Goal: Check status: Check status

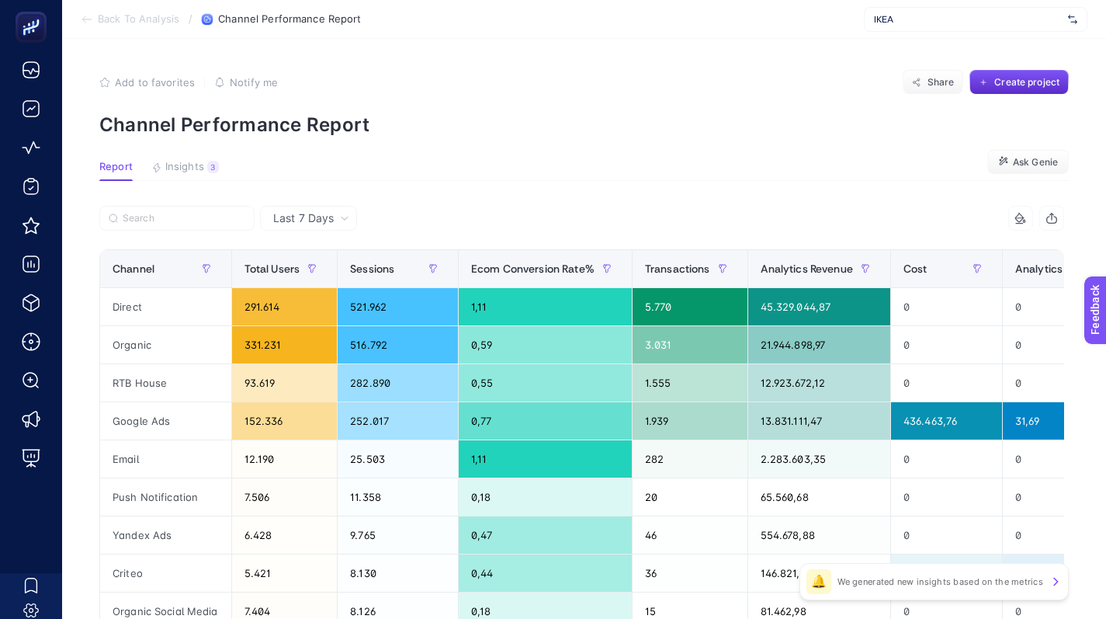
scroll to position [417, 0]
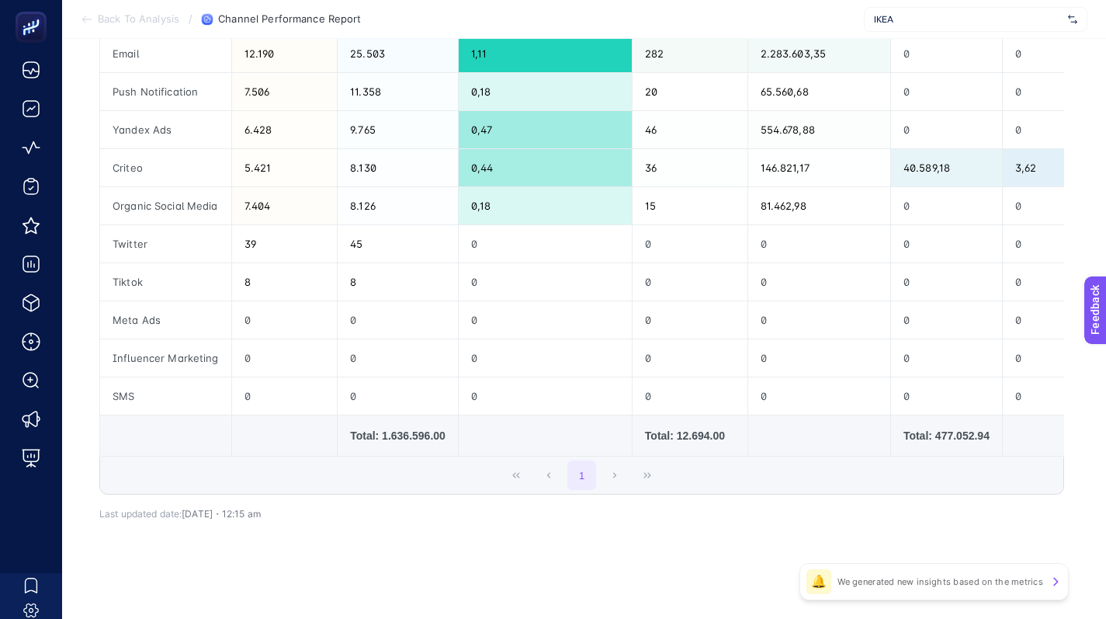
click at [627, 601] on article "Add to favorites false Notify me Share Create project Channel Performance Repor…" at bounding box center [584, 126] width 1044 height 985
click at [146, 19] on span "Back To Analysis" at bounding box center [139, 19] width 82 height 12
click at [147, 19] on span "Back To Analysis" at bounding box center [139, 19] width 82 height 12
click at [144, 23] on span "Back To Analysis" at bounding box center [139, 19] width 82 height 12
click at [90, 11] on section "Back To Analysis / Channel Performance Report IKEA" at bounding box center [584, 19] width 1044 height 39
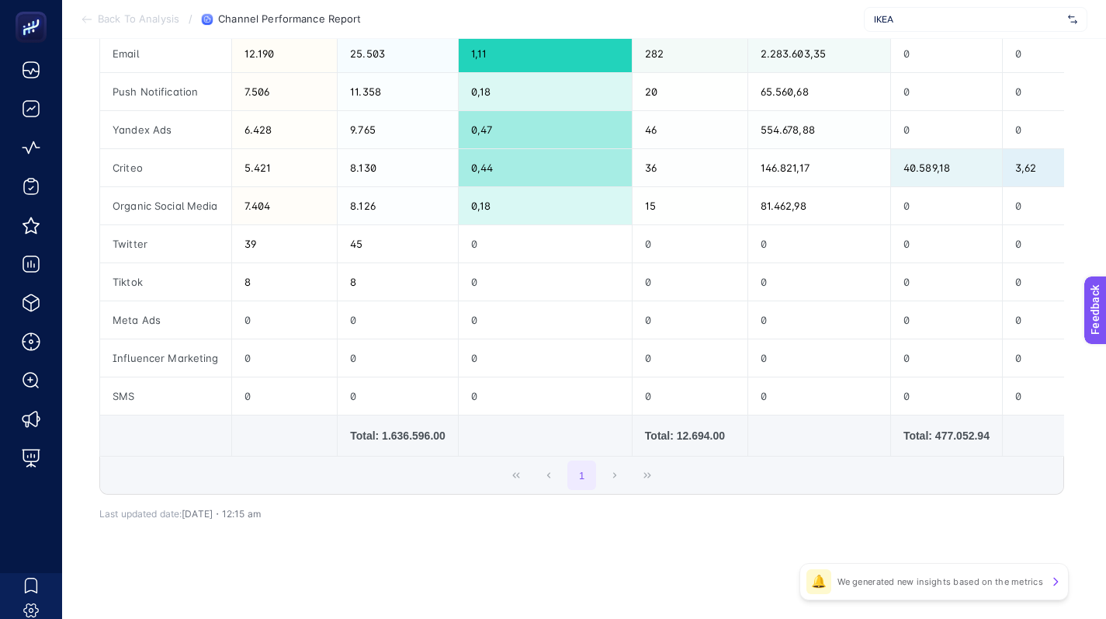
click at [85, 22] on icon at bounding box center [83, 19] width 3 height 6
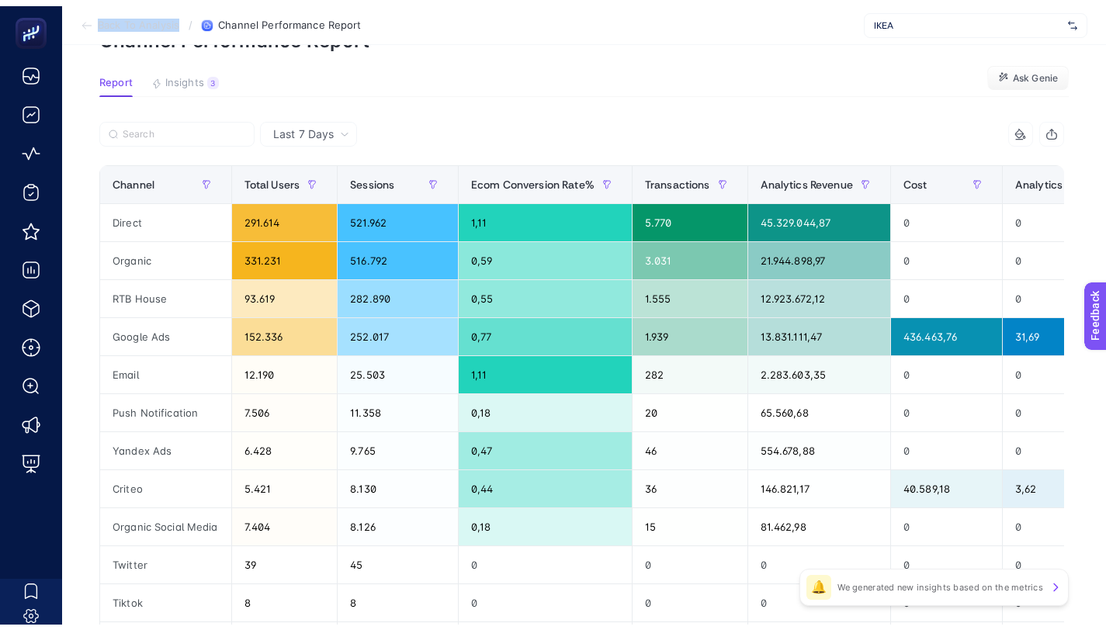
scroll to position [0, 0]
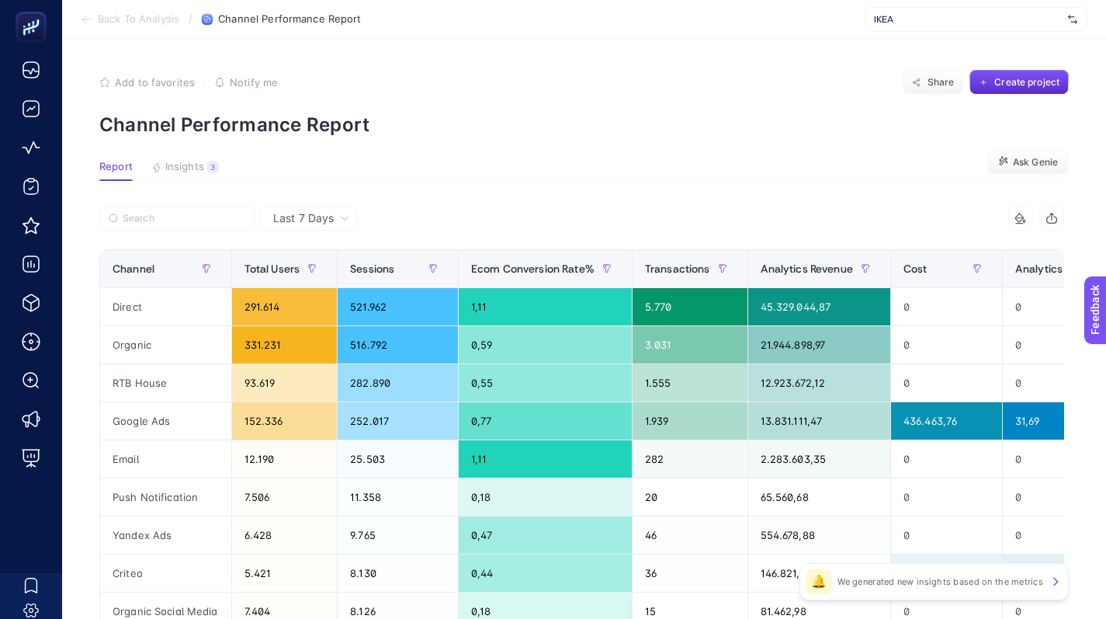
click at [148, 103] on section "Add to favorites false Notify me Share Create project Channel Performance Report" at bounding box center [584, 103] width 970 height 66
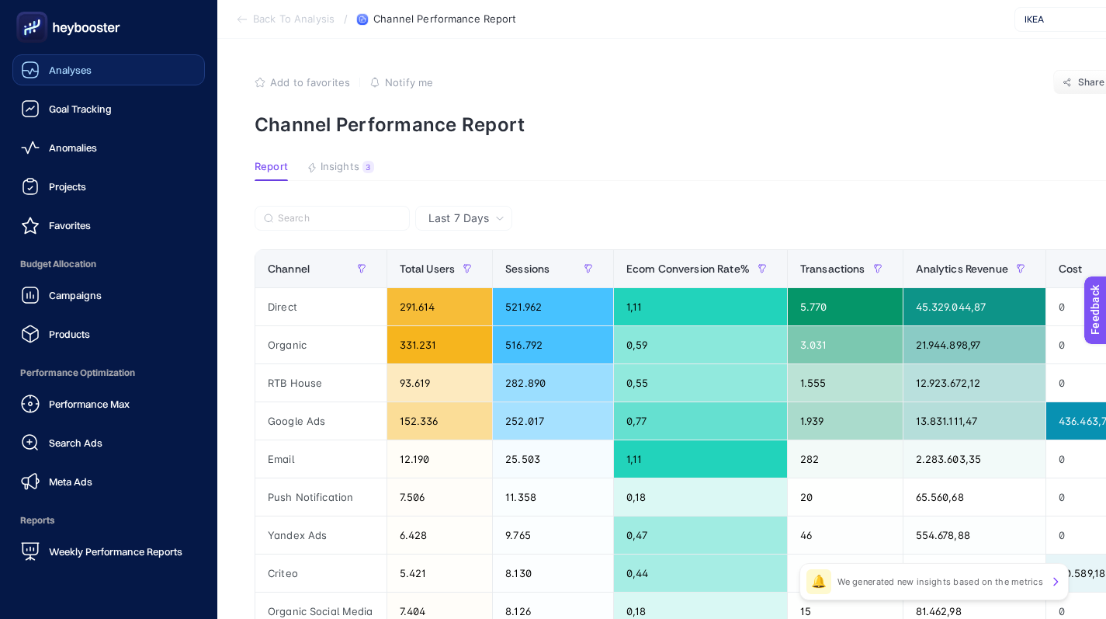
click at [107, 71] on link "Analyses" at bounding box center [108, 69] width 193 height 31
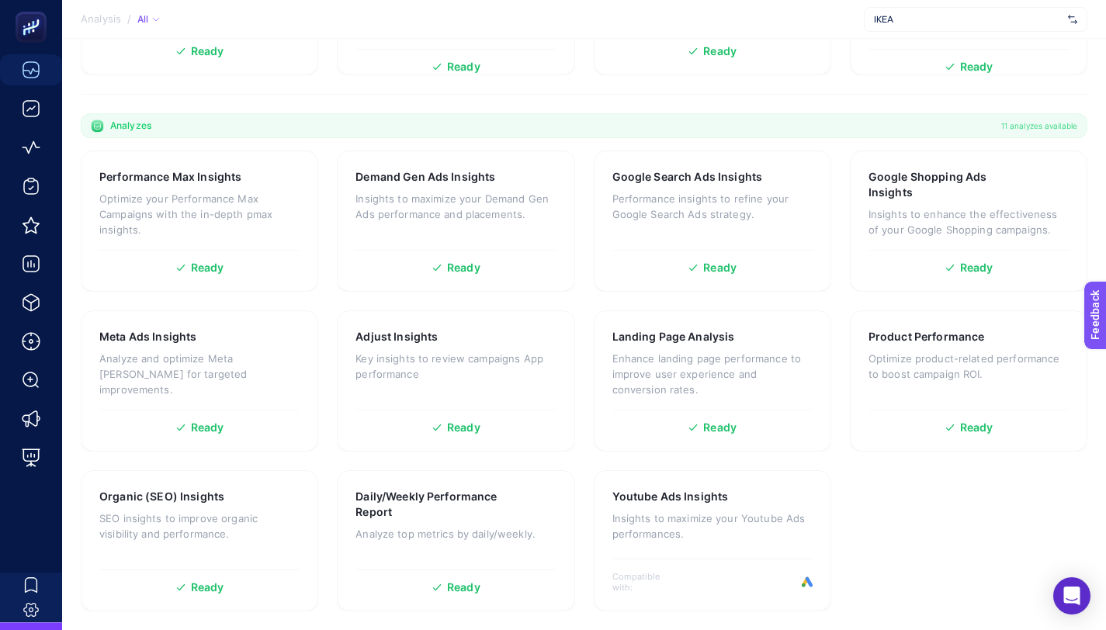
click at [423, 513] on h3 "Daily/Weekly Performance Report" at bounding box center [432, 504] width 153 height 31
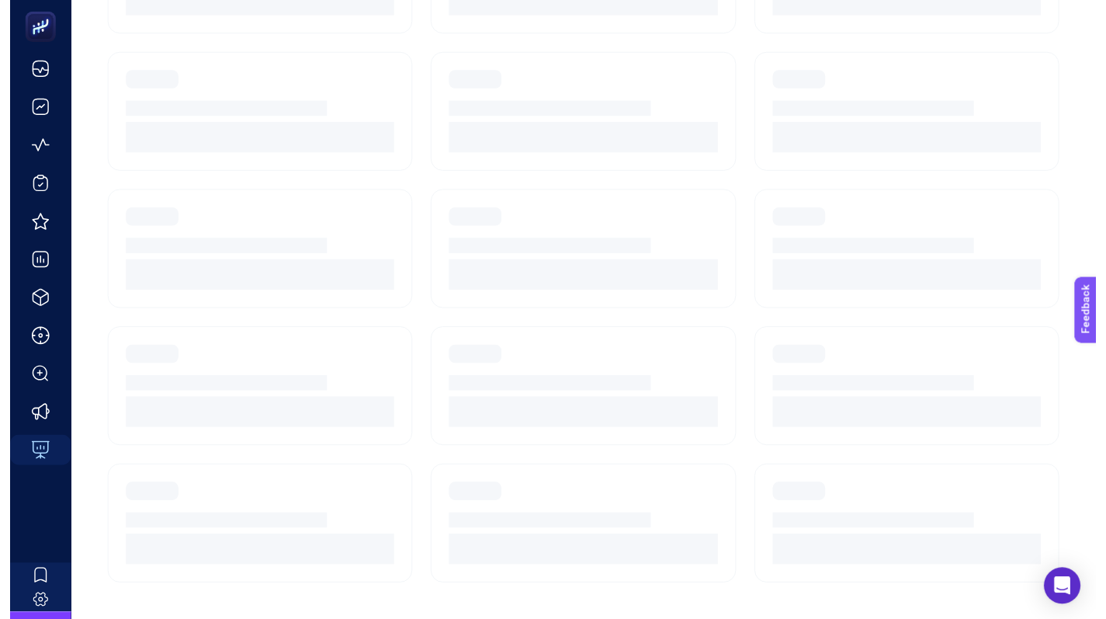
scroll to position [143, 0]
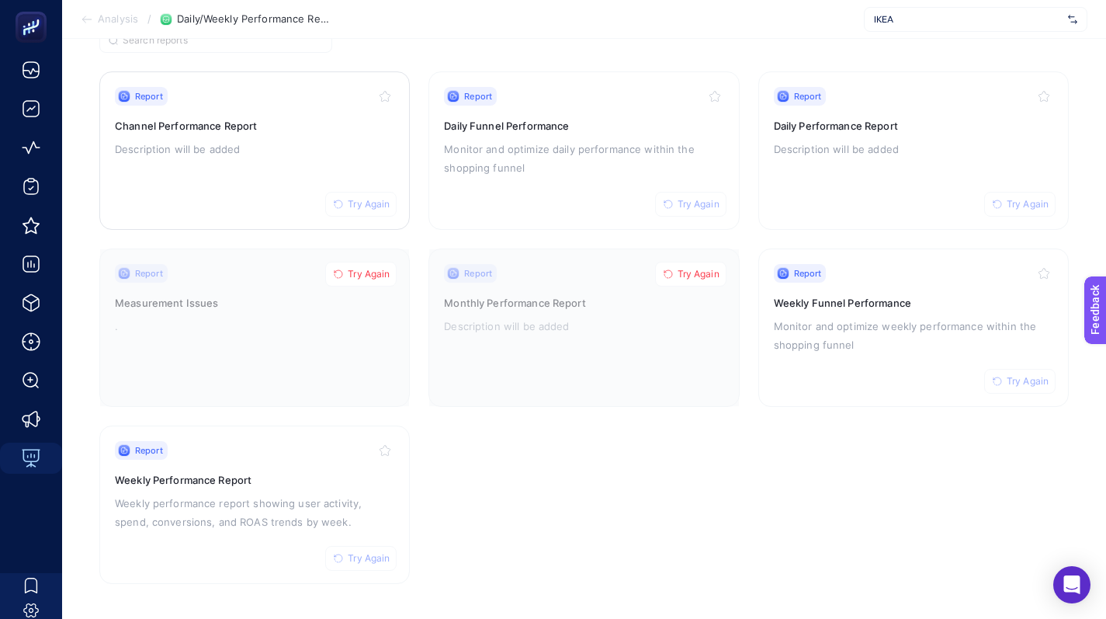
click at [356, 199] on span "Try Again" at bounding box center [369, 204] width 42 height 12
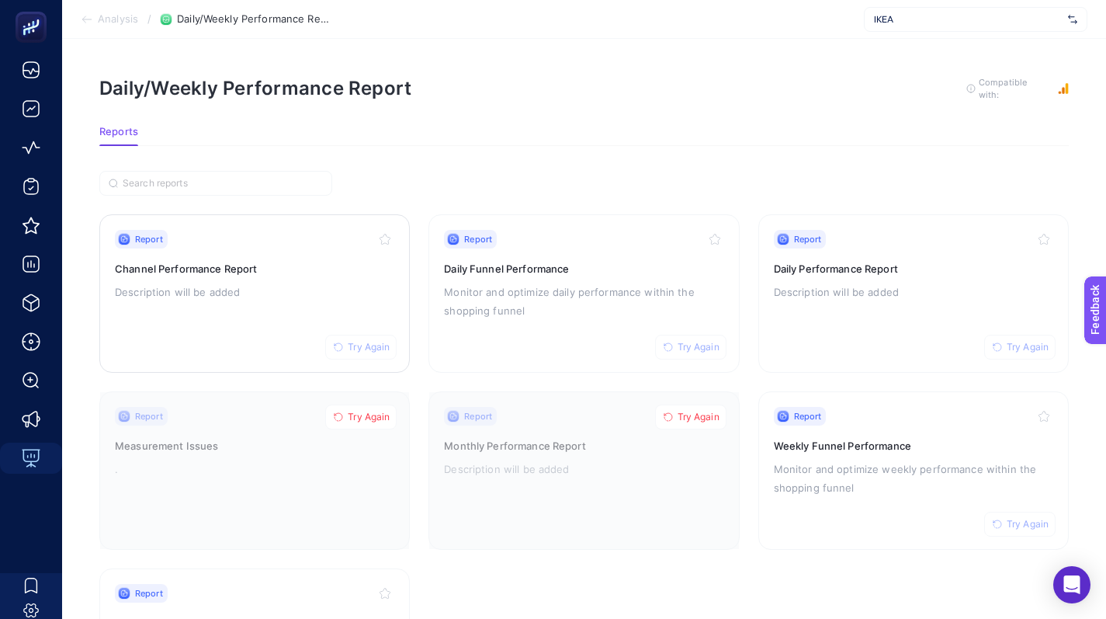
click at [195, 279] on div "Report Try Again Channel Performance Report Description will be added" at bounding box center [254, 293] width 279 height 127
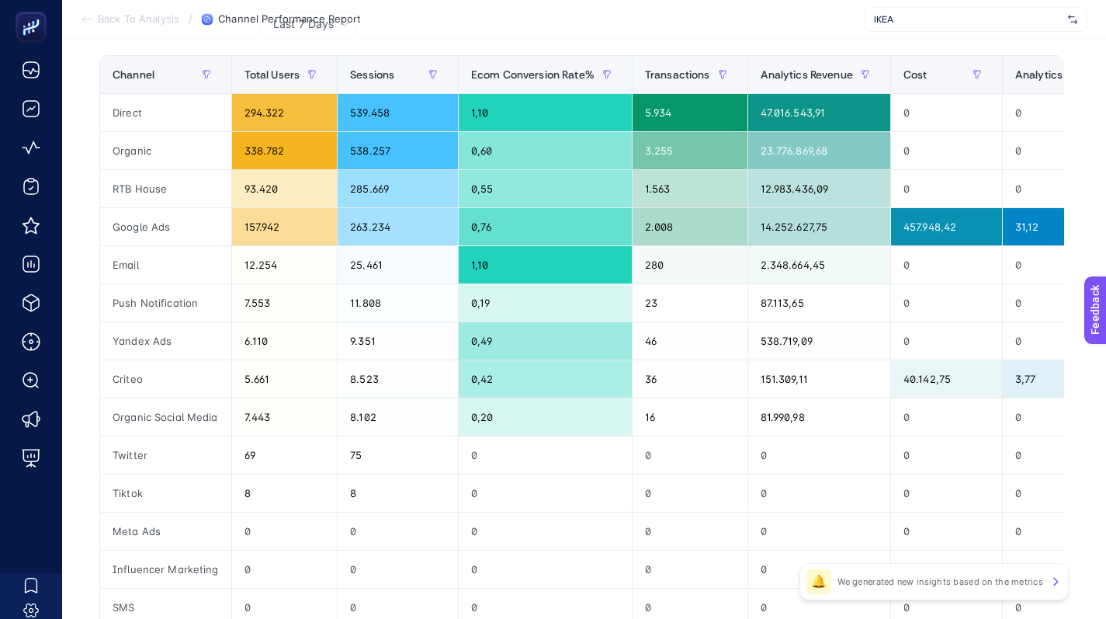
scroll to position [193, 0]
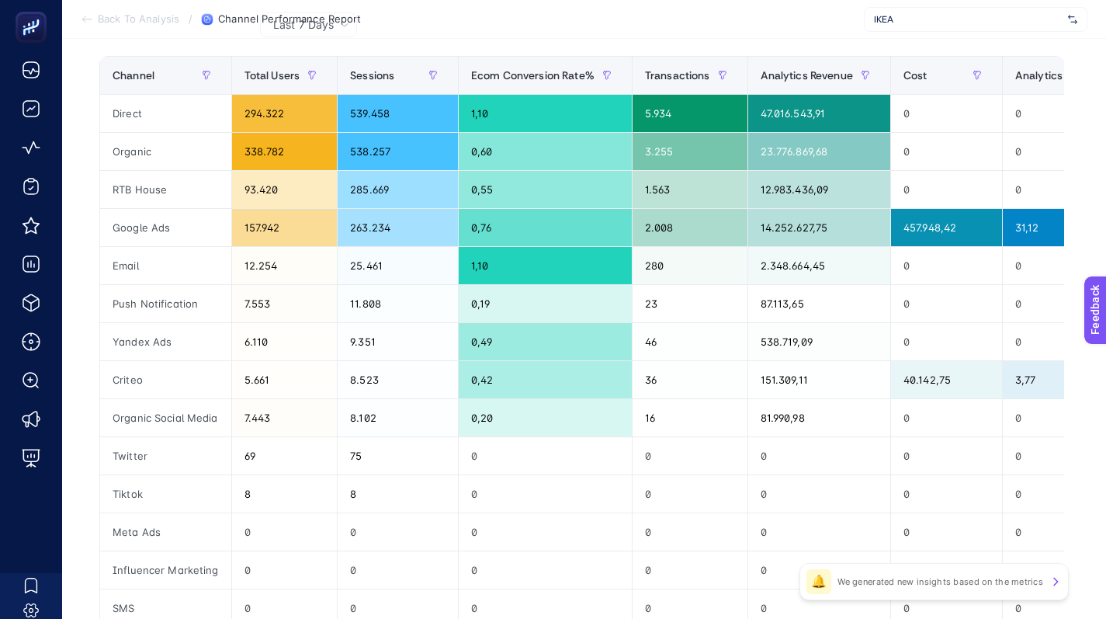
click at [408, 36] on section "Back To Analysis / Channel Performance Report IKEA" at bounding box center [584, 19] width 1044 height 39
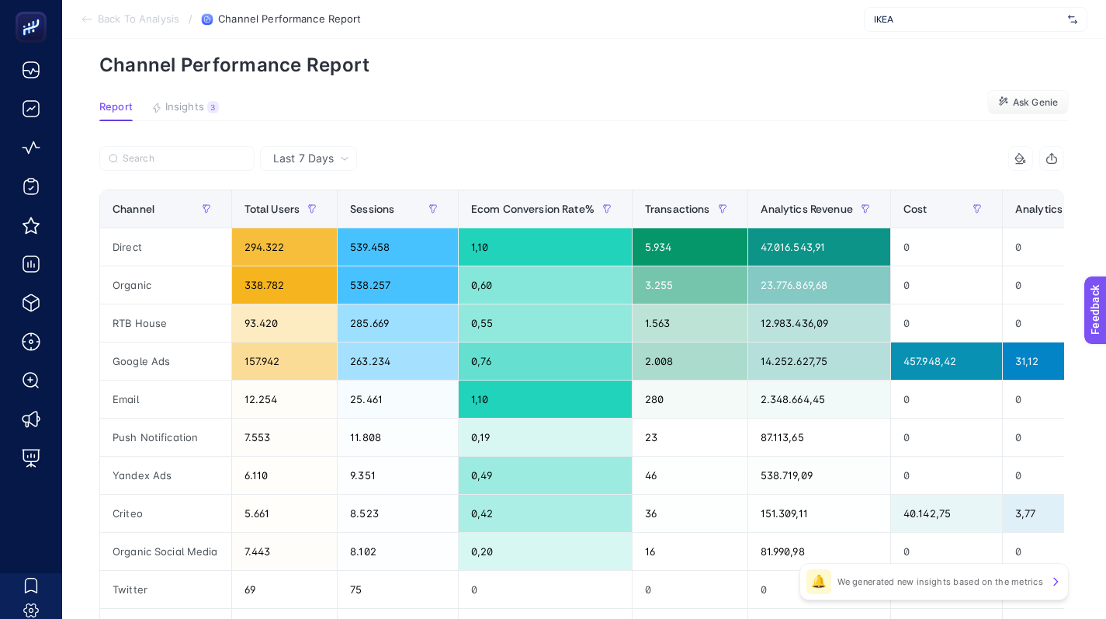
scroll to position [0, 0]
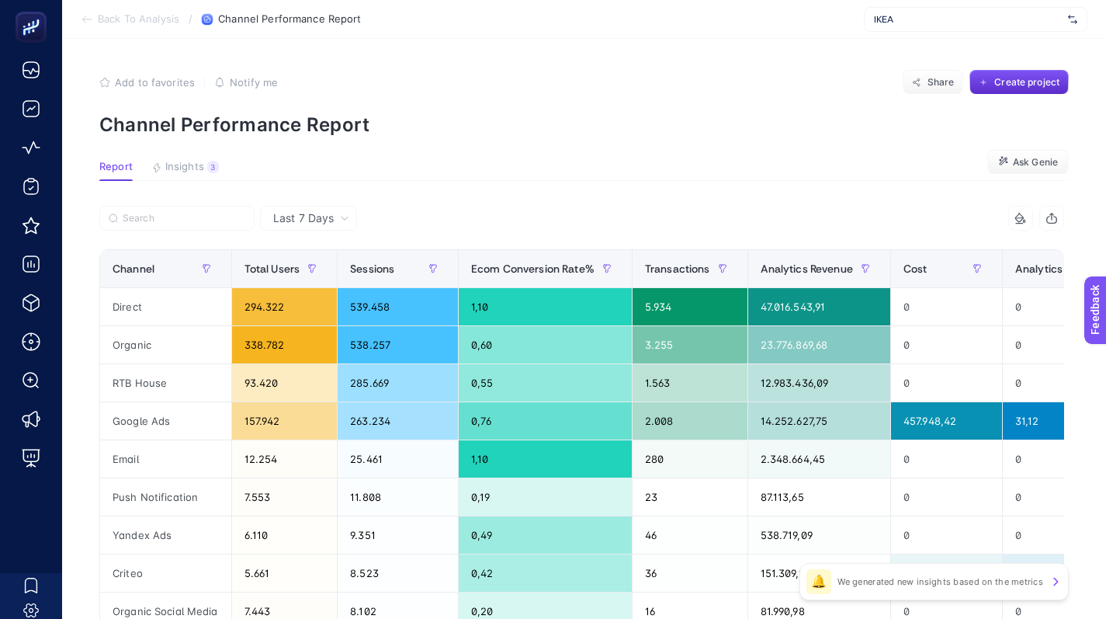
click at [311, 217] on span "Last 7 Days" at bounding box center [303, 218] width 61 height 16
click at [309, 277] on li "Last 30 Days" at bounding box center [309, 279] width 88 height 28
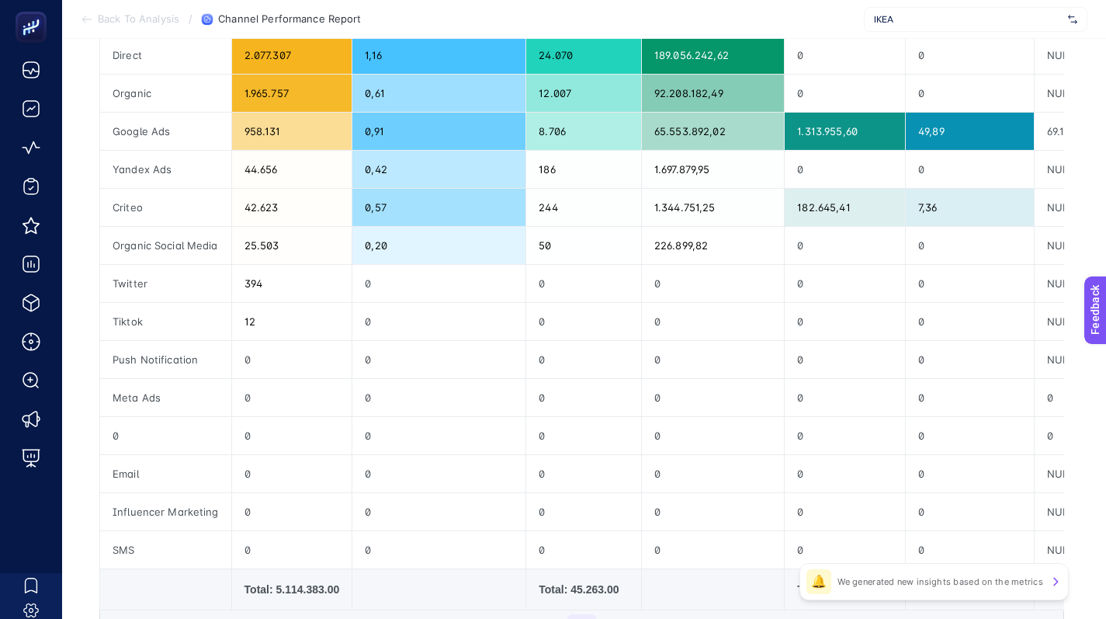
scroll to position [252, 0]
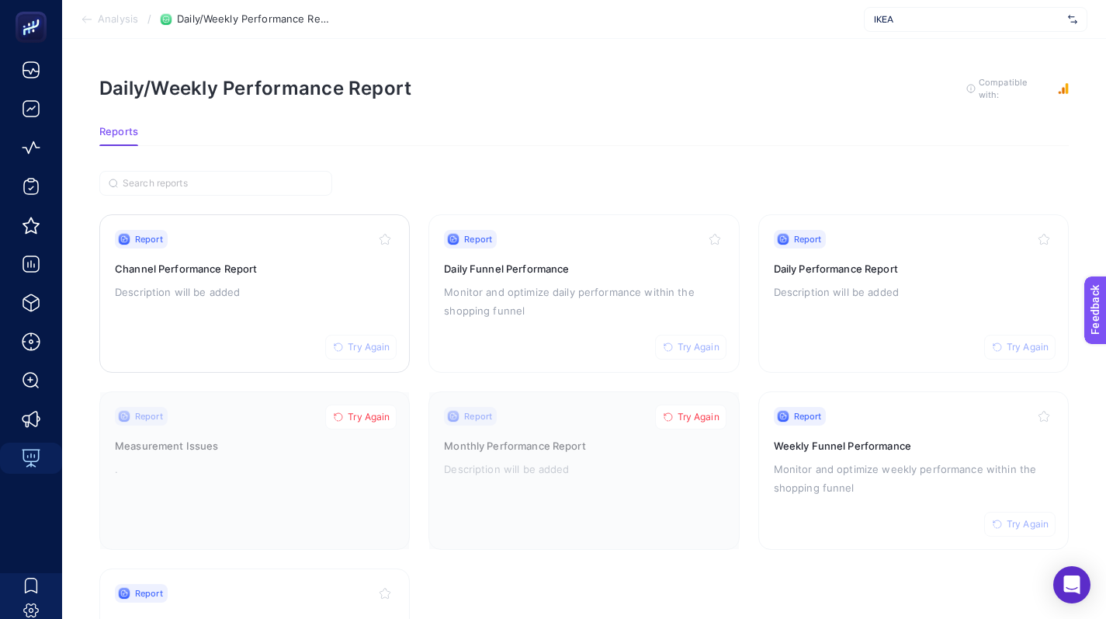
click at [377, 342] on span "Try Again" at bounding box center [369, 347] width 42 height 12
click at [317, 253] on div "Report Try Again Channel Performance Report Description will be added" at bounding box center [254, 293] width 279 height 127
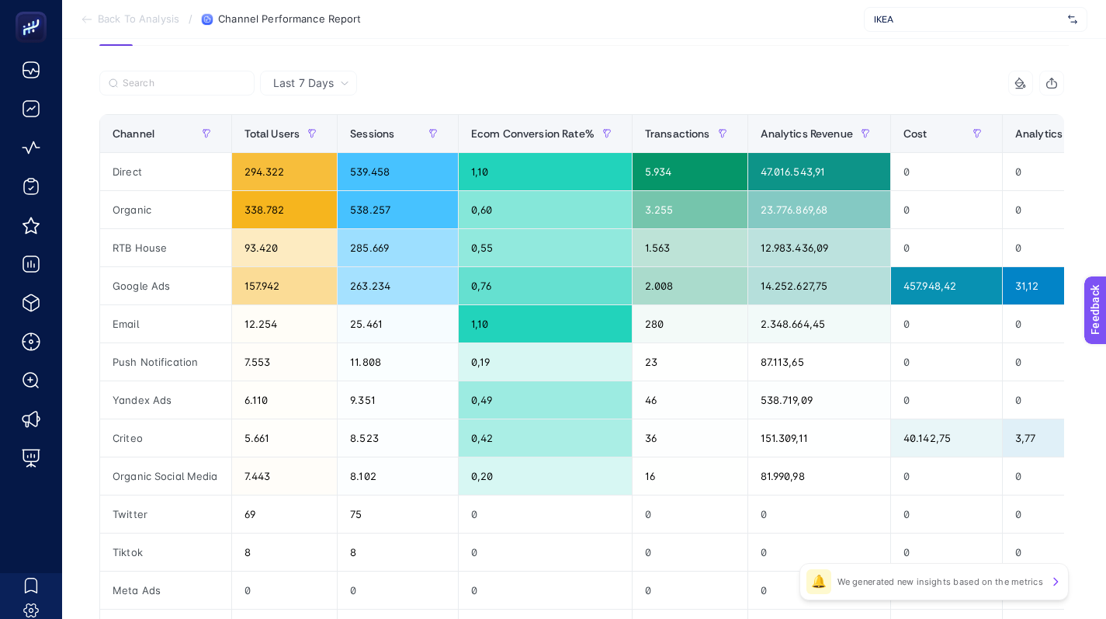
scroll to position [144, 0]
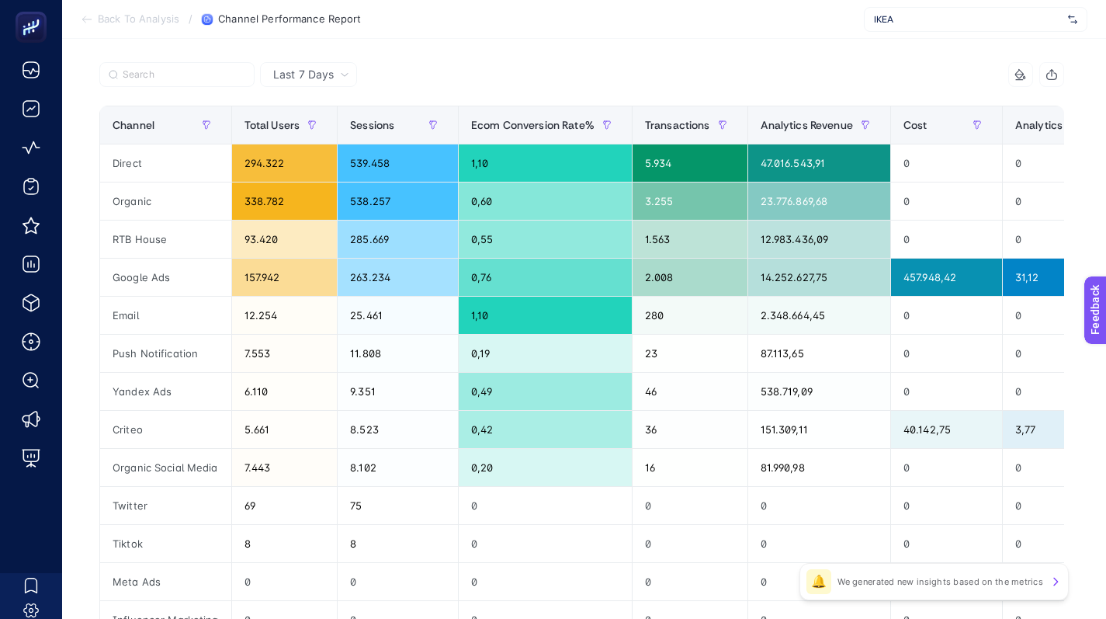
click at [920, 19] on span "IKEA" at bounding box center [968, 19] width 188 height 12
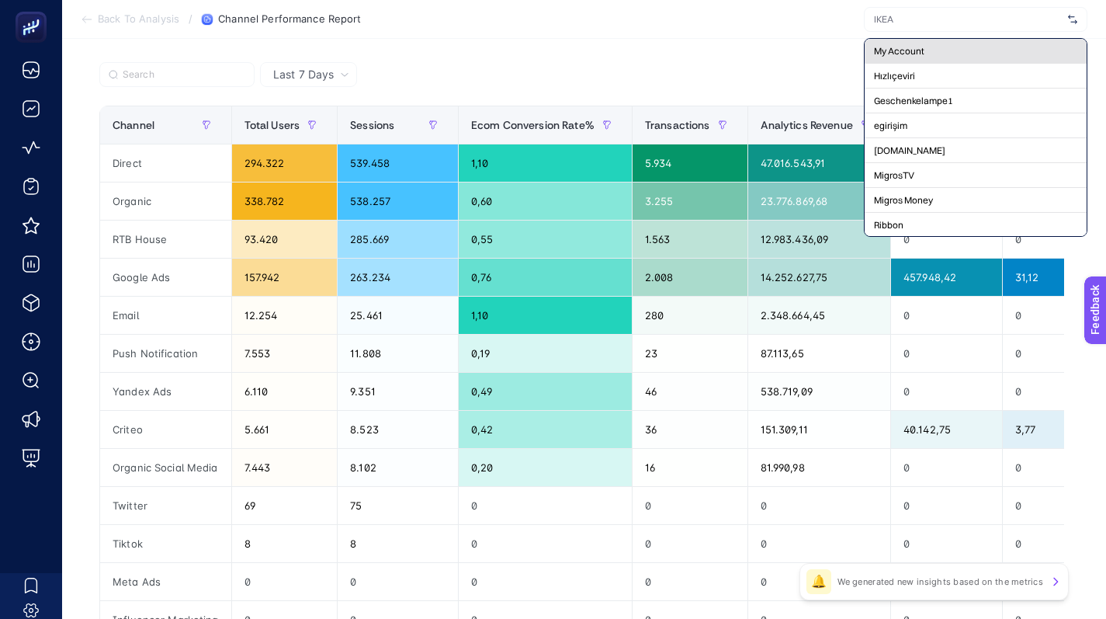
click at [917, 64] on div "My Account" at bounding box center [976, 76] width 222 height 25
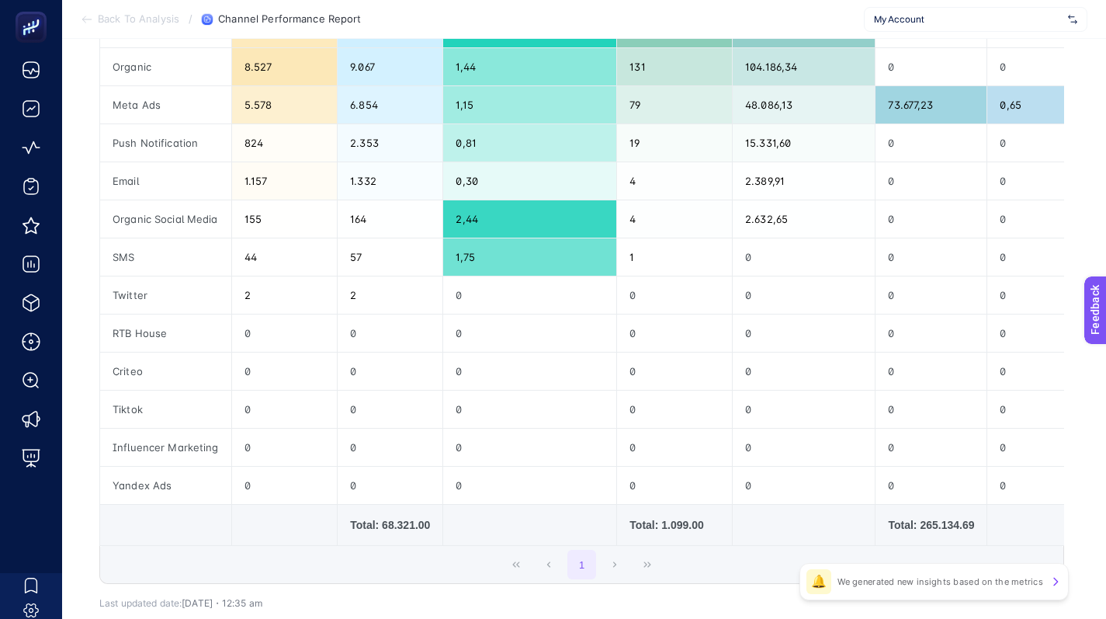
scroll to position [308, 0]
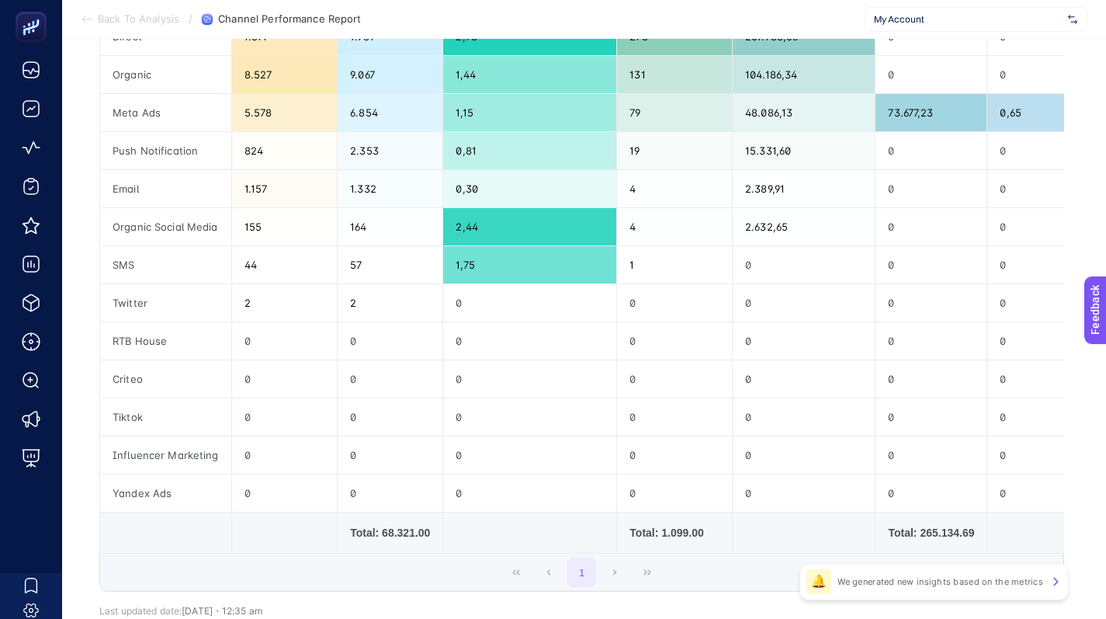
click at [623, 573] on div "1" at bounding box center [581, 572] width 963 height 37
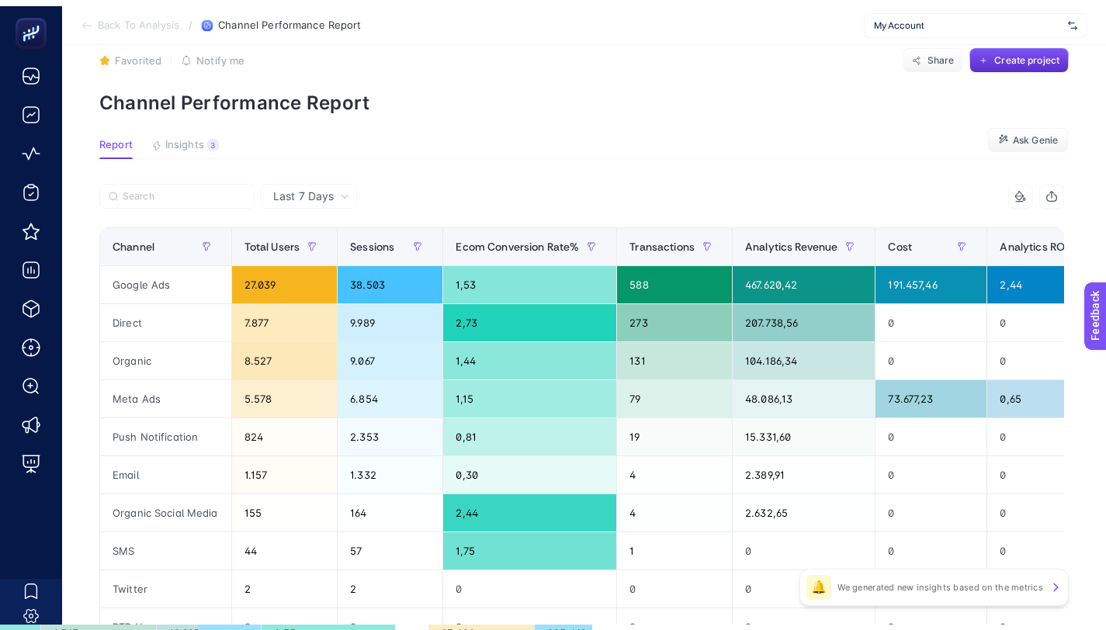
scroll to position [0, 0]
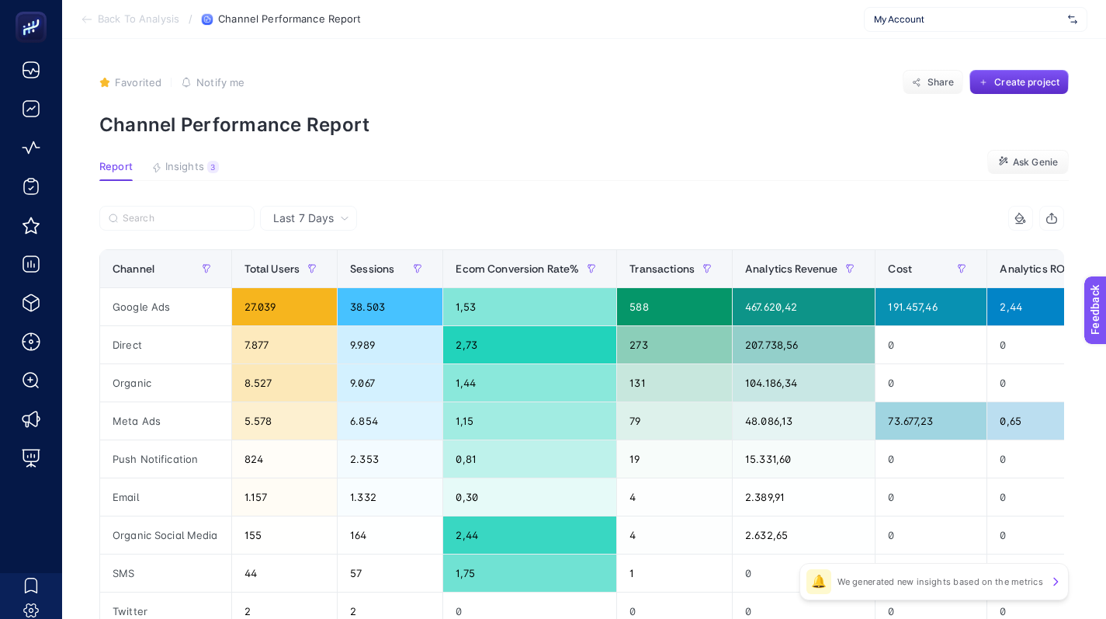
click at [116, 165] on span "Report" at bounding box center [115, 167] width 33 height 12
click at [110, 23] on span "Back To Analysis" at bounding box center [139, 19] width 82 height 12
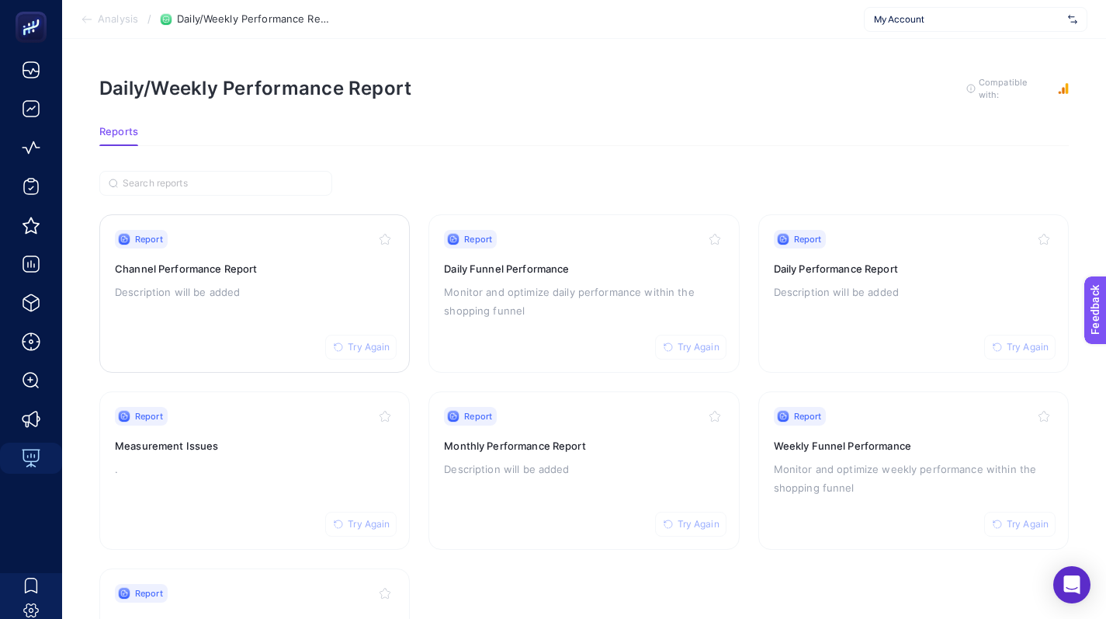
click at [377, 349] on span "Try Again" at bounding box center [369, 347] width 42 height 12
click at [658, 91] on div "Daily/Weekly Performance Report To get quality results from this analysis, we r…" at bounding box center [584, 88] width 970 height 25
click at [280, 295] on p "Description will be added" at bounding box center [254, 292] width 279 height 19
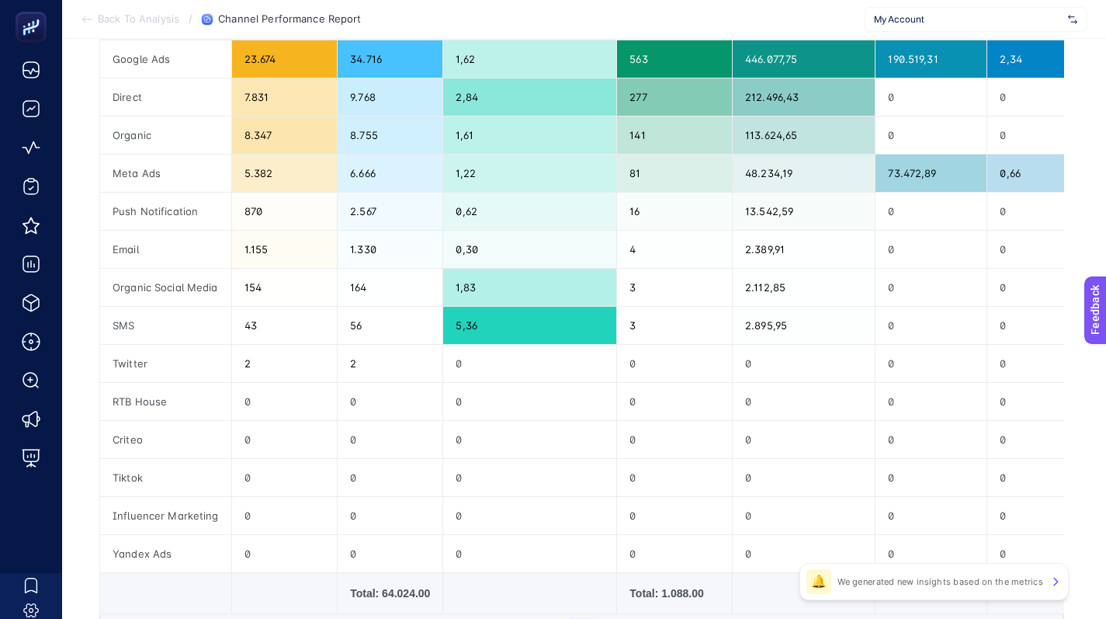
scroll to position [417, 0]
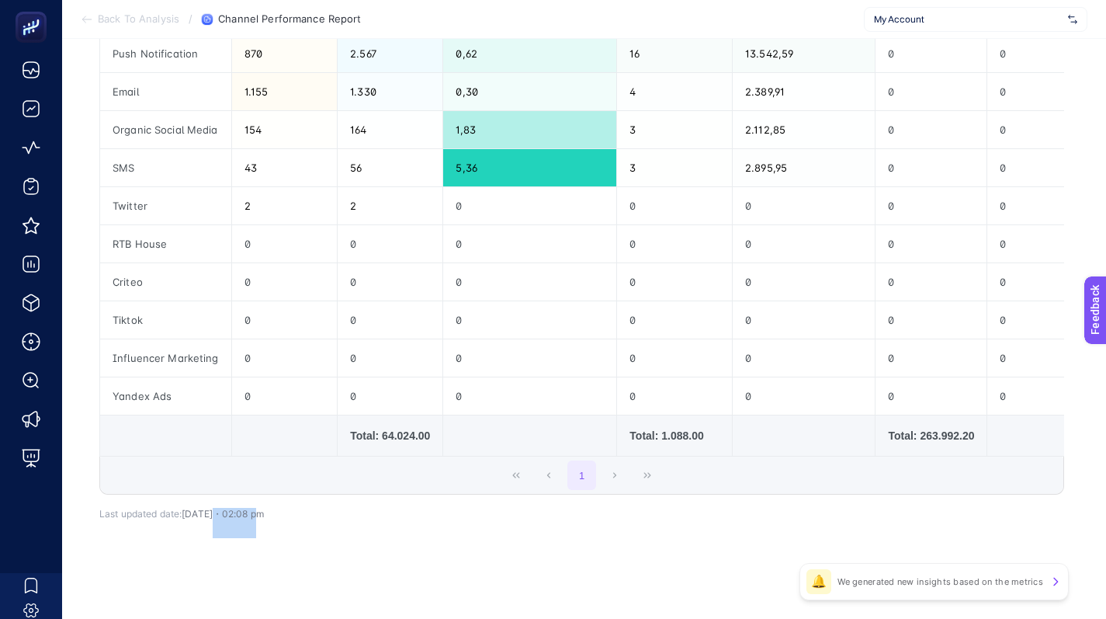
drag, startPoint x: 219, startPoint y: 515, endPoint x: 294, endPoint y: 517, distance: 75.3
click at [294, 517] on div "9 items selected Channel Total Users Sessions Ecom Conversion Rate% Transaction…" at bounding box center [581, 181] width 965 height 713
click at [294, 517] on div "9 items selected Channel Total Users Sessions Ecom Conversion Rate% Transaction…" at bounding box center [581, 172] width 965 height 694
click at [494, 567] on div "Last 7 Days 9 items selected Channel Total Users Sessions Ecom Conversion Rate%…" at bounding box center [582, 193] width 990 height 787
click at [665, 468] on div "1" at bounding box center [581, 474] width 963 height 37
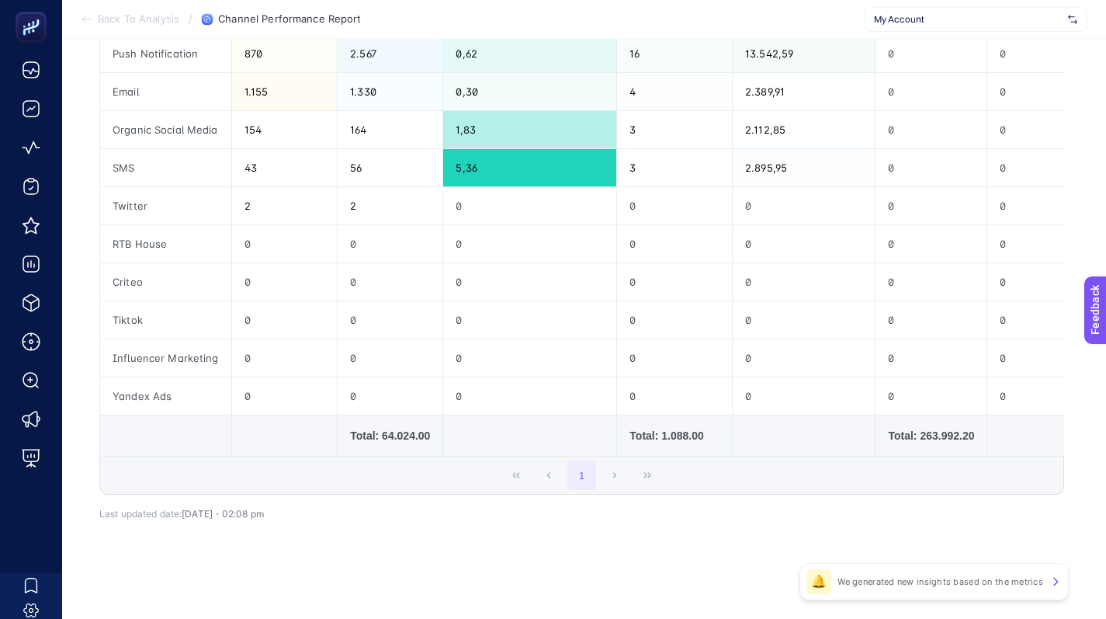
click at [657, 480] on div "1" at bounding box center [581, 474] width 963 height 37
click at [979, 557] on div "Last 7 Days 9 items selected Channel Total Users Sessions Ecom Conversion Rate%…" at bounding box center [582, 193] width 990 height 787
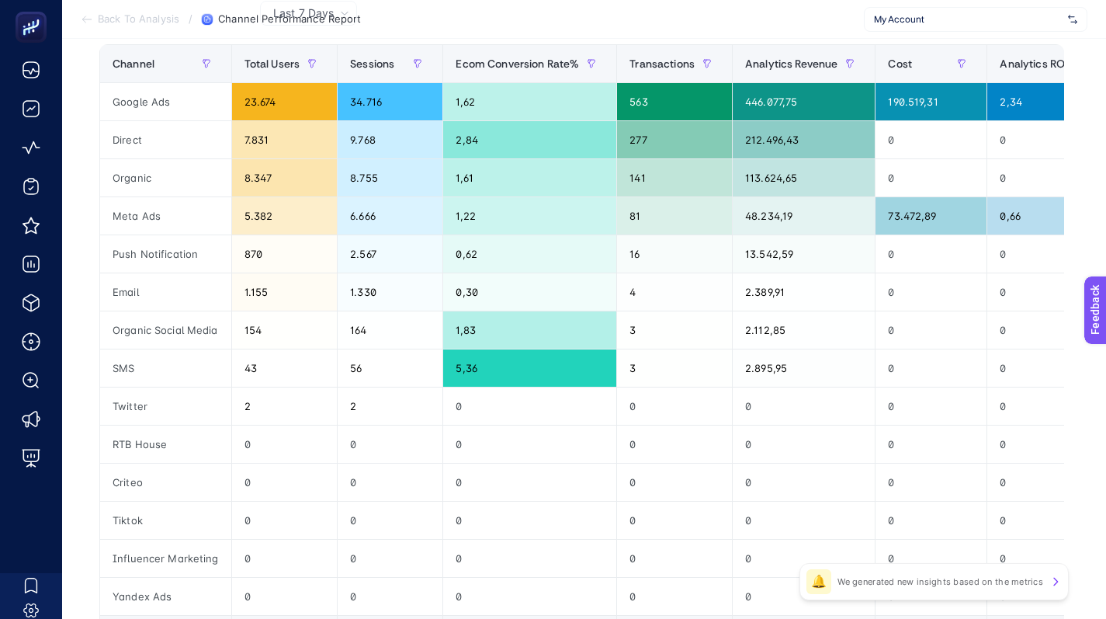
scroll to position [200, 0]
